Goal: Task Accomplishment & Management: Use online tool/utility

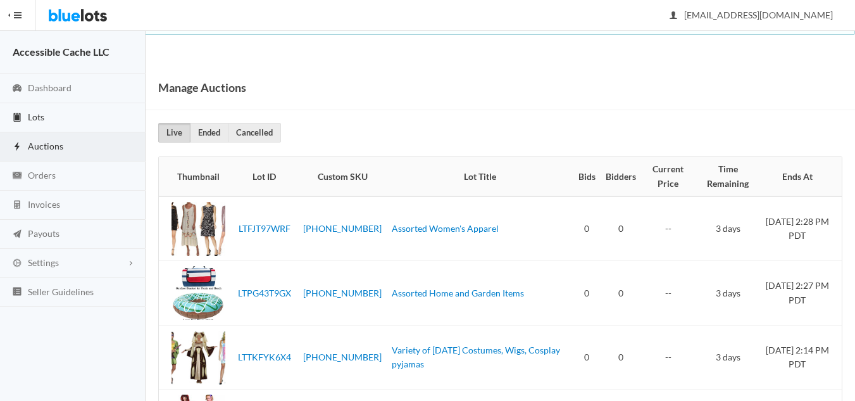
click at [35, 118] on span "Lots" at bounding box center [36, 116] width 16 height 11
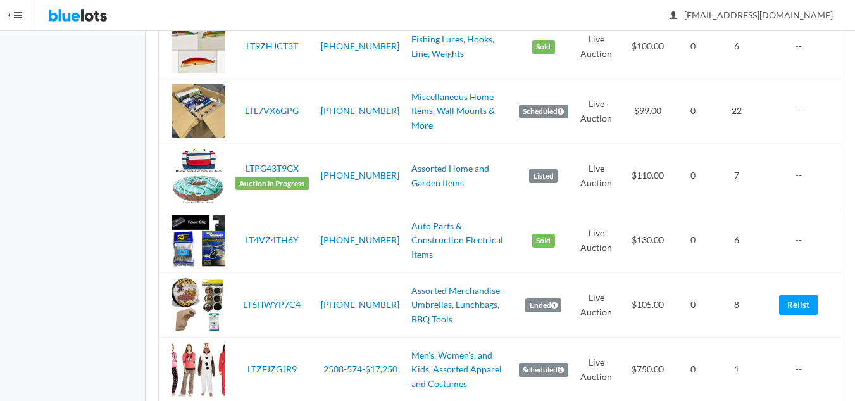
scroll to position [1076, 0]
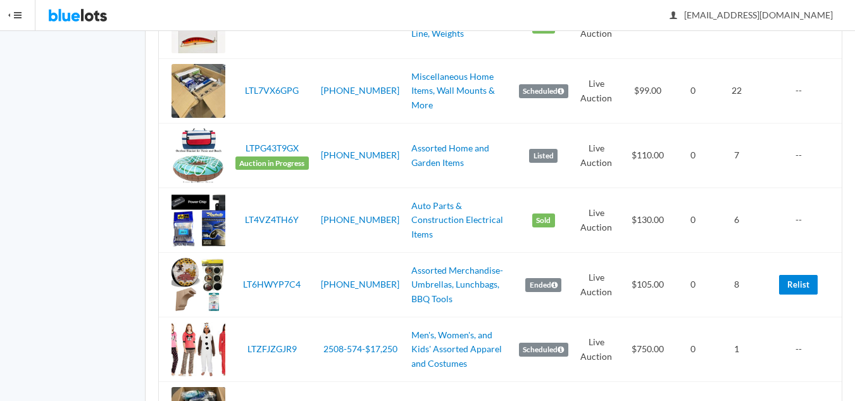
drag, startPoint x: 804, startPoint y: 285, endPoint x: 493, endPoint y: 68, distance: 379.1
click at [804, 285] on link "Relist" at bounding box center [798, 285] width 39 height 20
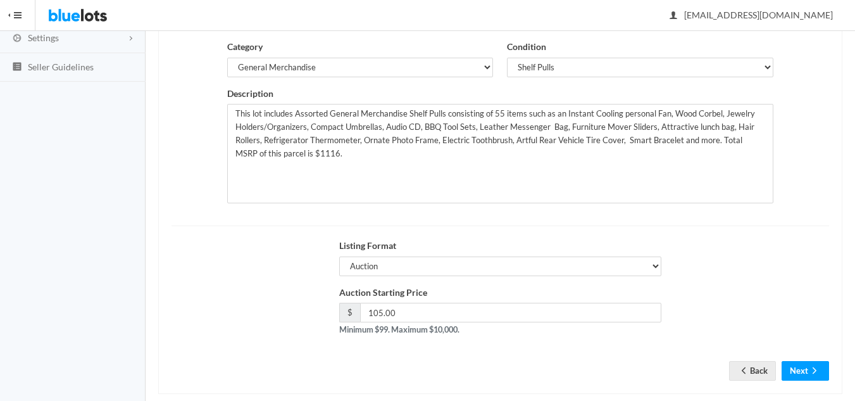
scroll to position [244, 0]
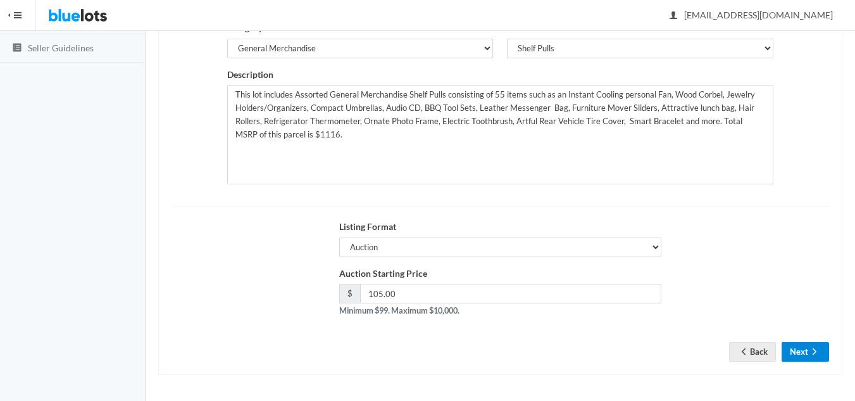
click at [818, 350] on icon "arrow forward" at bounding box center [814, 351] width 13 height 10
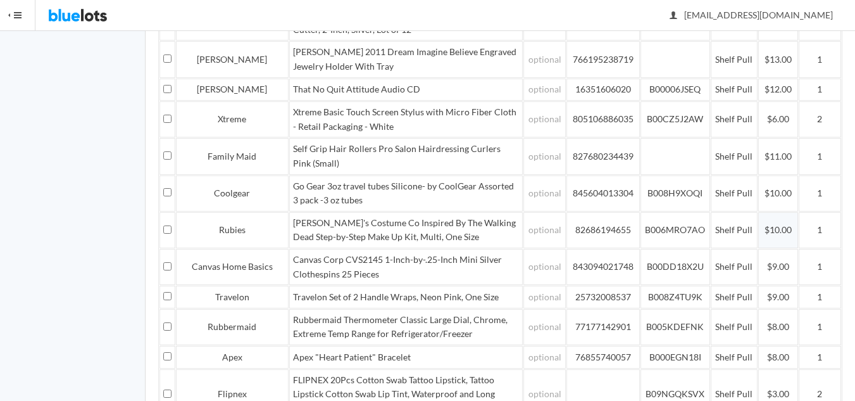
scroll to position [950, 0]
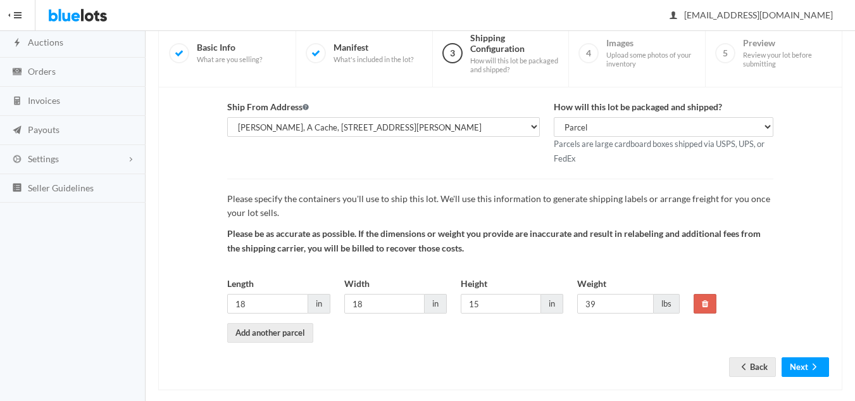
scroll to position [119, 0]
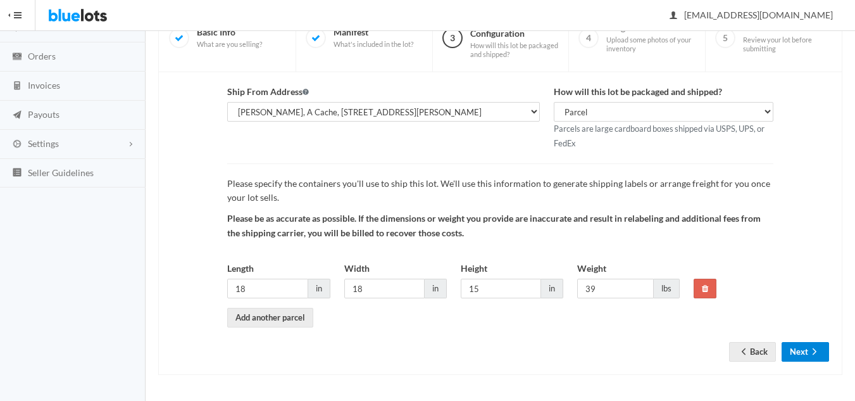
drag, startPoint x: 783, startPoint y: 350, endPoint x: 810, endPoint y: 351, distance: 26.6
click at [784, 350] on button "Next" at bounding box center [805, 352] width 47 height 20
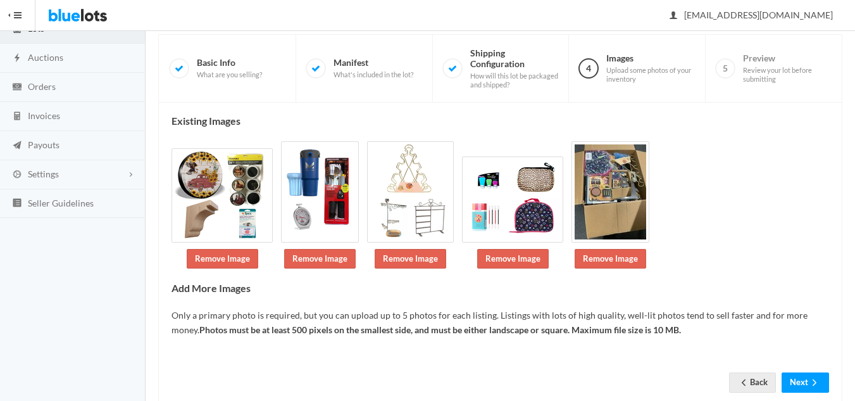
scroll to position [120, 0]
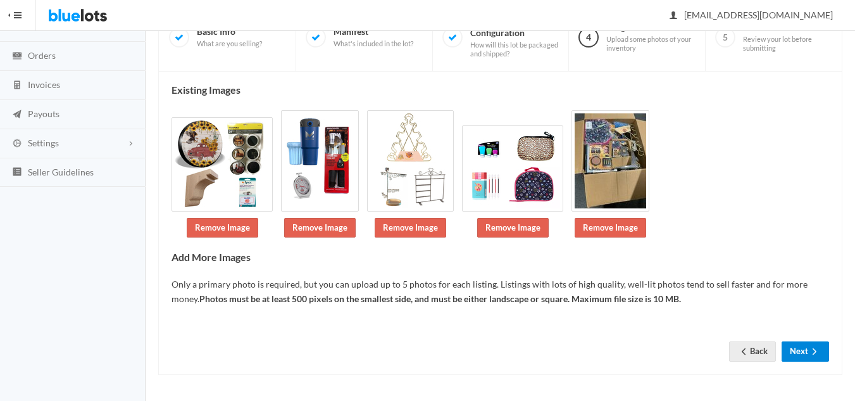
click at [808, 351] on icon "arrow forward" at bounding box center [814, 351] width 13 height 10
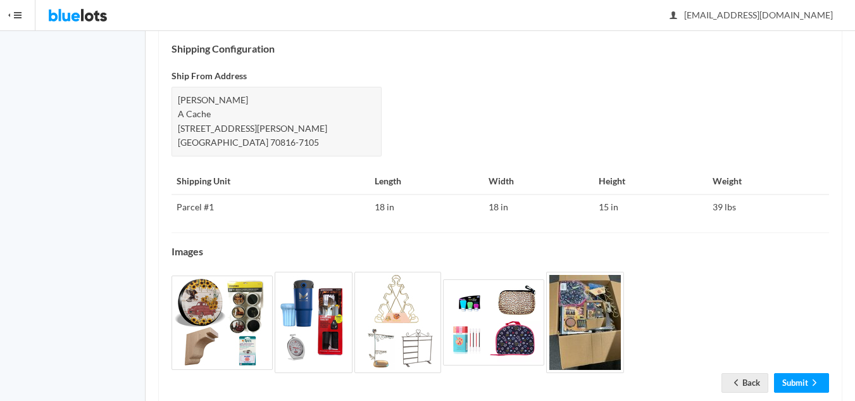
scroll to position [573, 0]
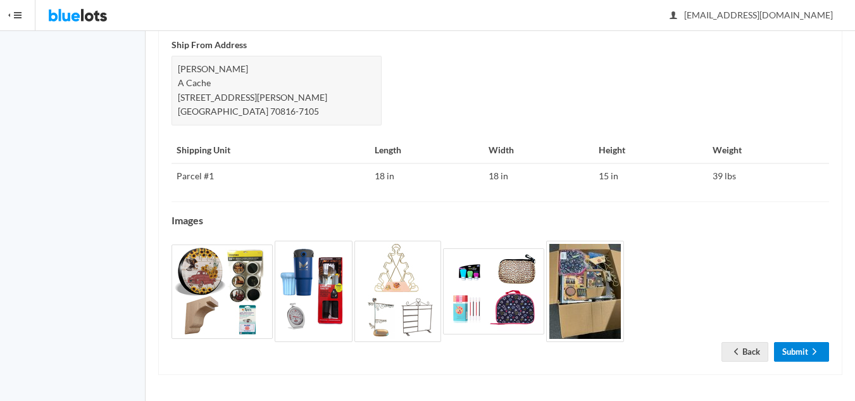
click at [787, 352] on link "Submit" at bounding box center [801, 352] width 55 height 20
